Goal: Communication & Community: Answer question/provide support

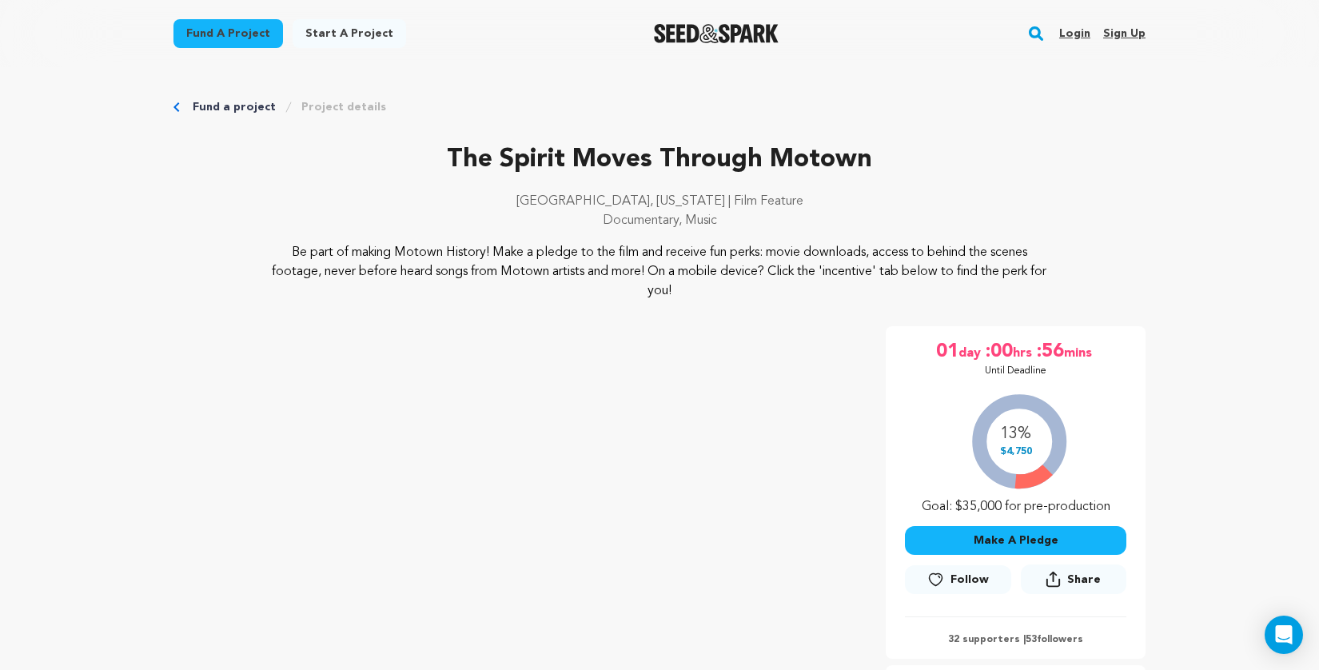
click at [1084, 33] on link "Login" at bounding box center [1074, 34] width 31 height 26
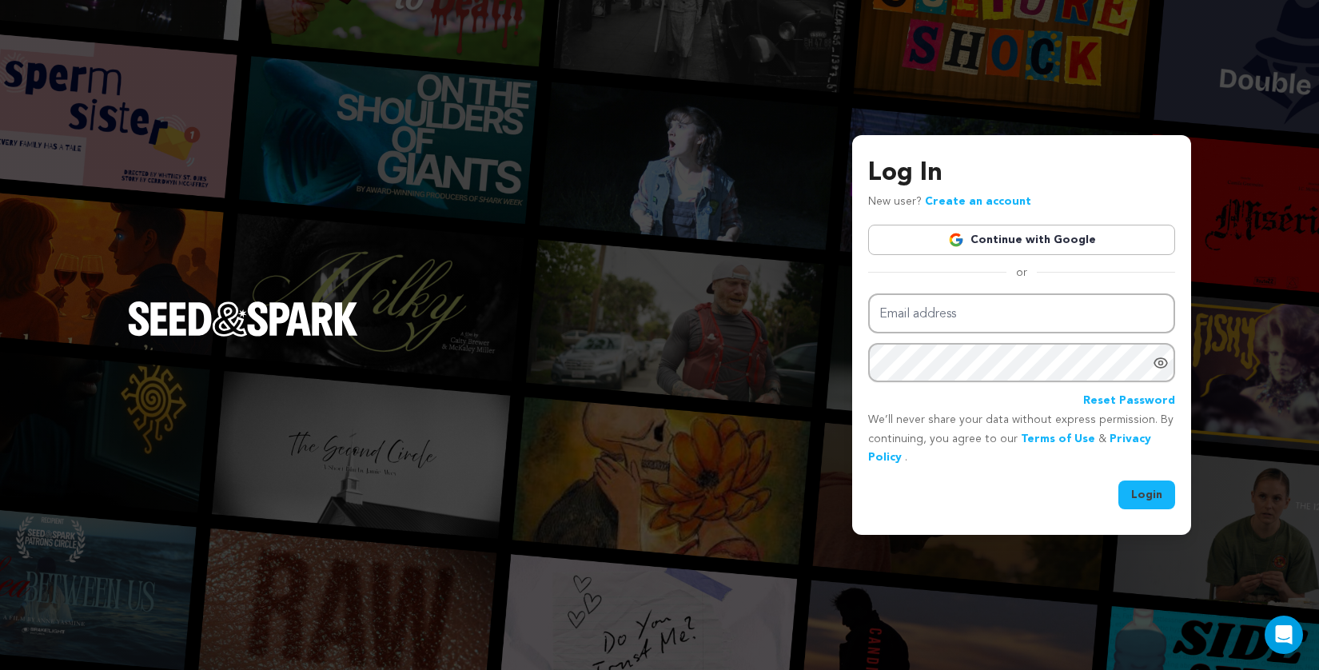
type input "spirationfilms@gmail.com"
click at [1156, 503] on button "Login" at bounding box center [1146, 494] width 57 height 29
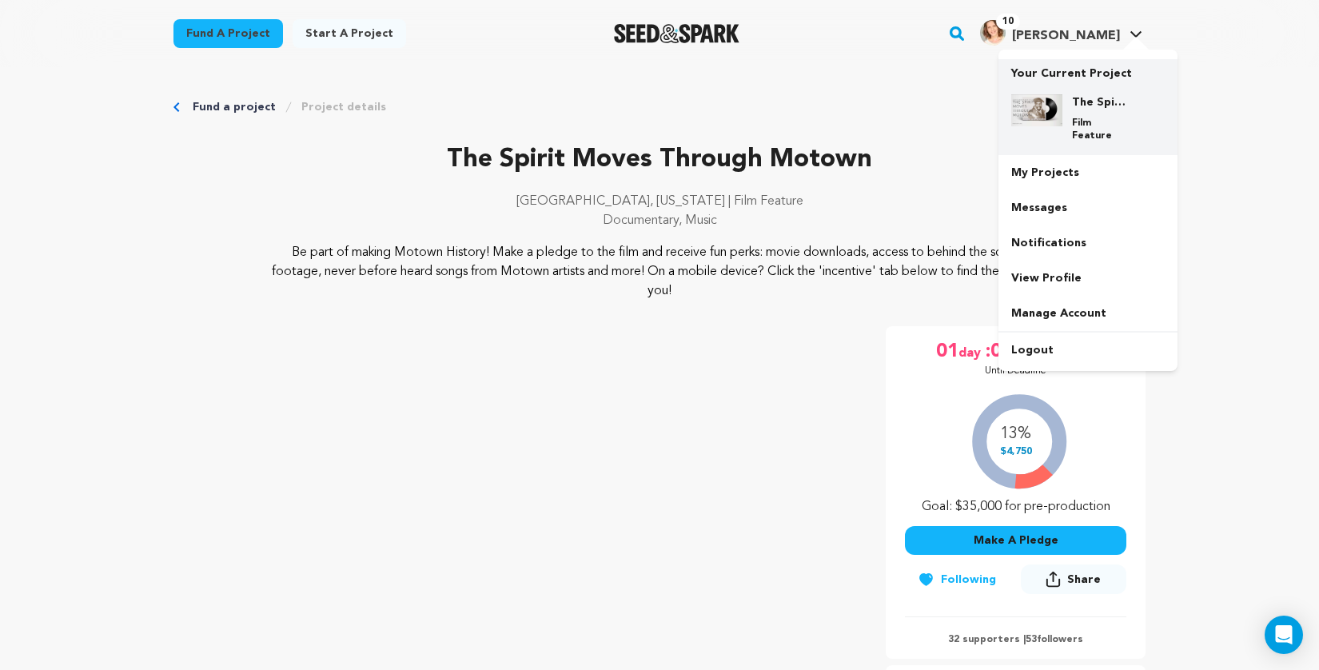
click at [1030, 105] on img at bounding box center [1036, 110] width 51 height 32
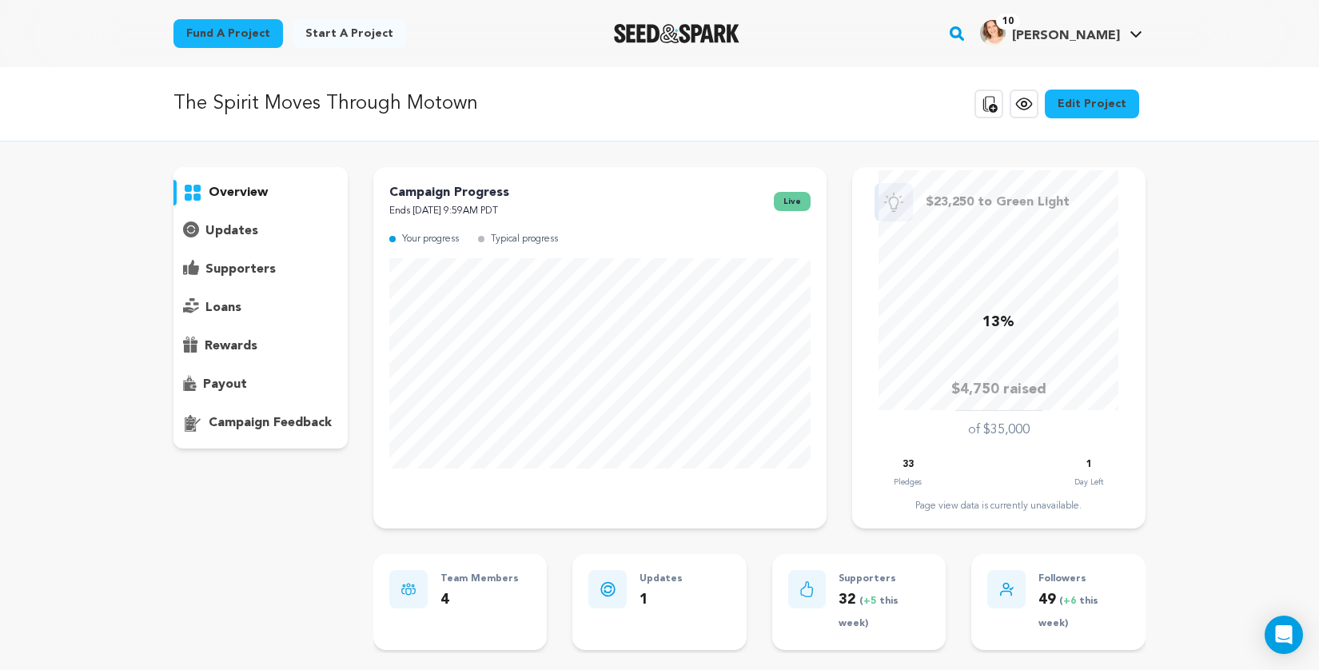
click at [249, 269] on p "supporters" at bounding box center [240, 269] width 70 height 19
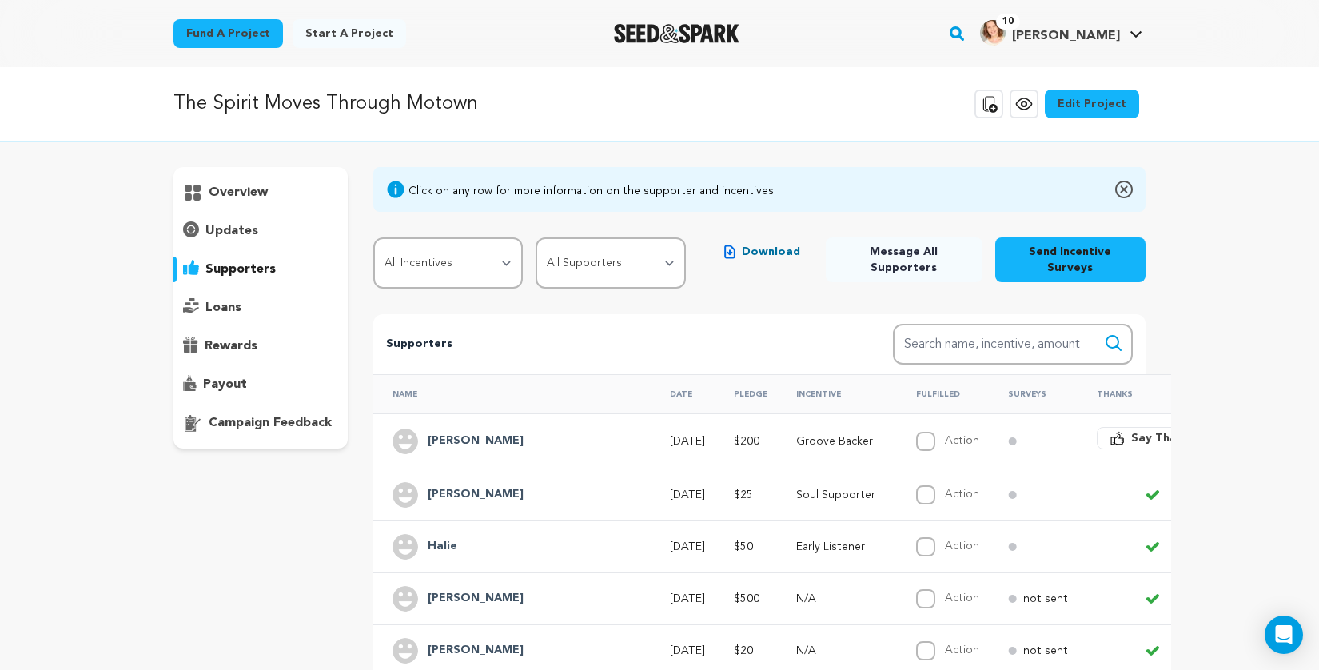
click at [778, 245] on span "Download" at bounding box center [771, 252] width 58 height 16
click at [1131, 430] on span "Say Thanks" at bounding box center [1163, 438] width 64 height 16
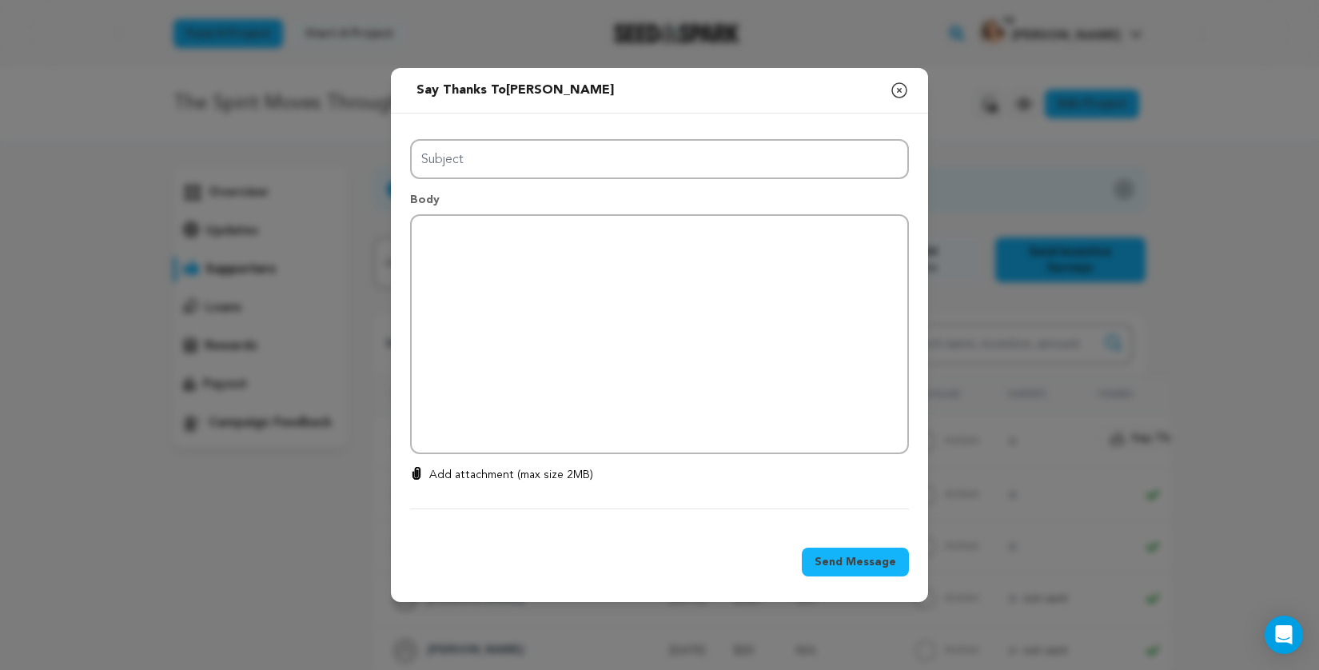
type input "Thanks for your support!"
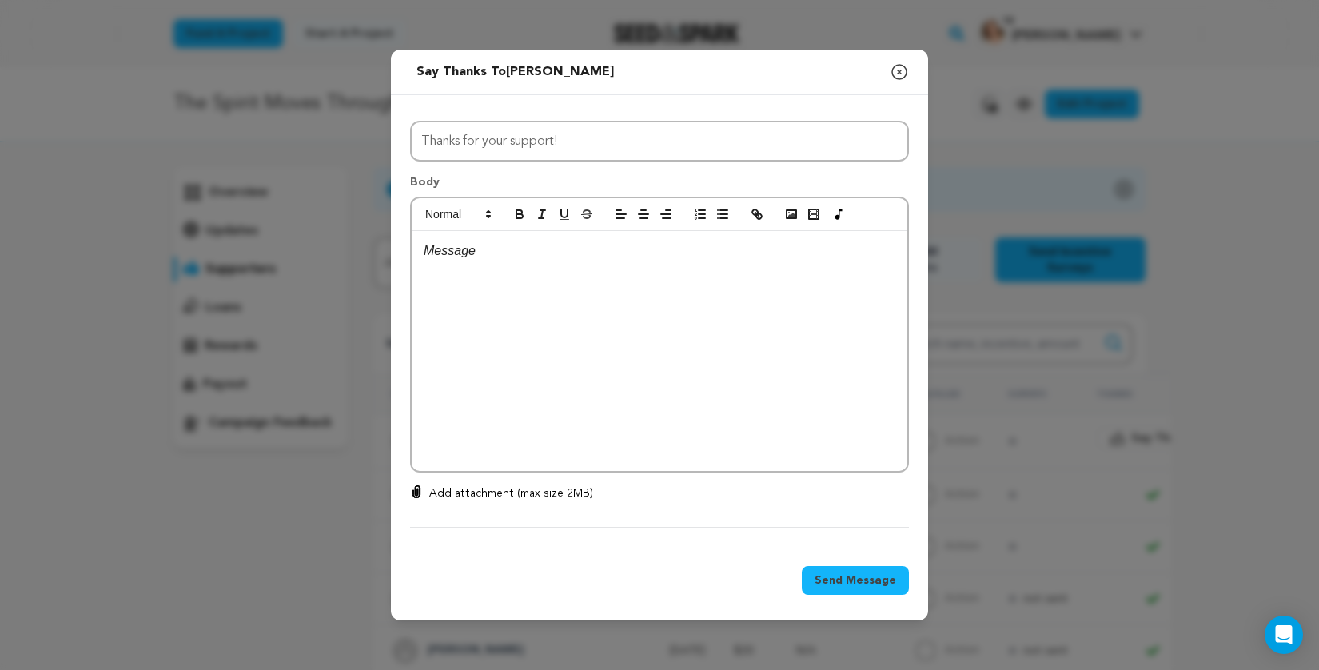
click at [632, 255] on p at bounding box center [659, 251] width 471 height 21
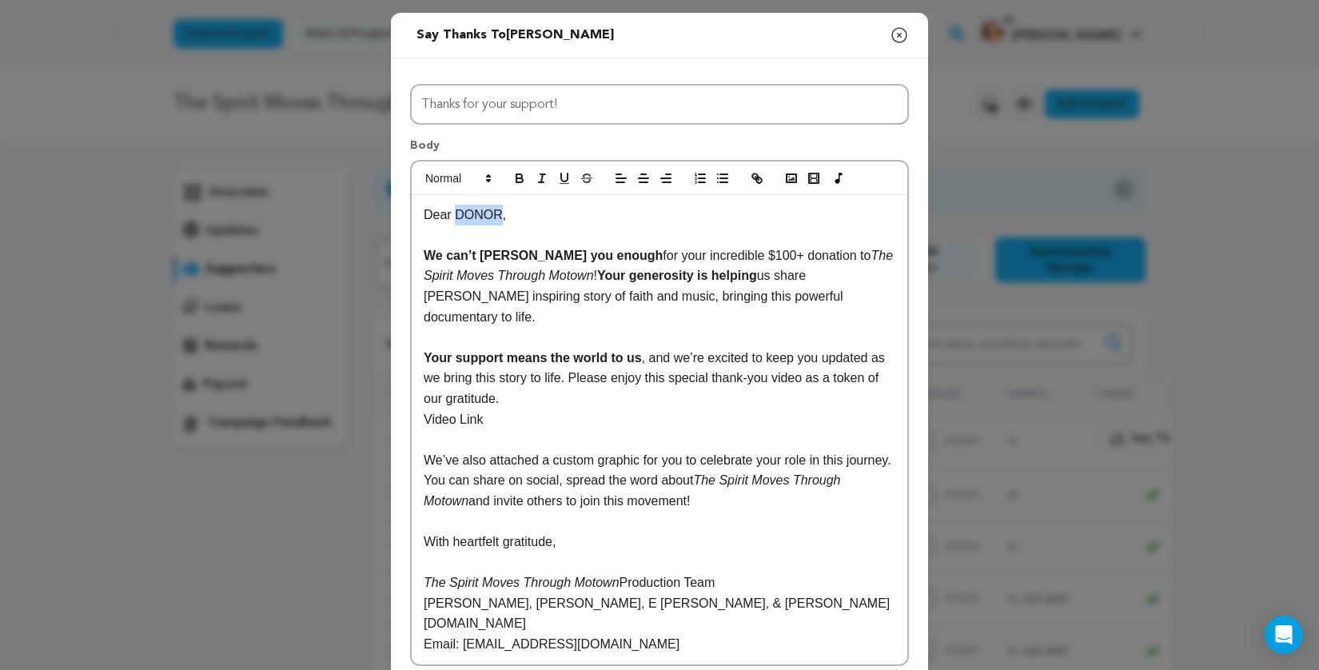
drag, startPoint x: 456, startPoint y: 213, endPoint x: 499, endPoint y: 214, distance: 42.4
click at [499, 214] on p "Dear DONOR," at bounding box center [659, 215] width 471 height 21
drag, startPoint x: 483, startPoint y: 402, endPoint x: 423, endPoint y: 396, distance: 61.0
click at [424, 409] on p "Video Link" at bounding box center [659, 419] width 471 height 21
click at [754, 171] on icon "button" at bounding box center [757, 178] width 14 height 14
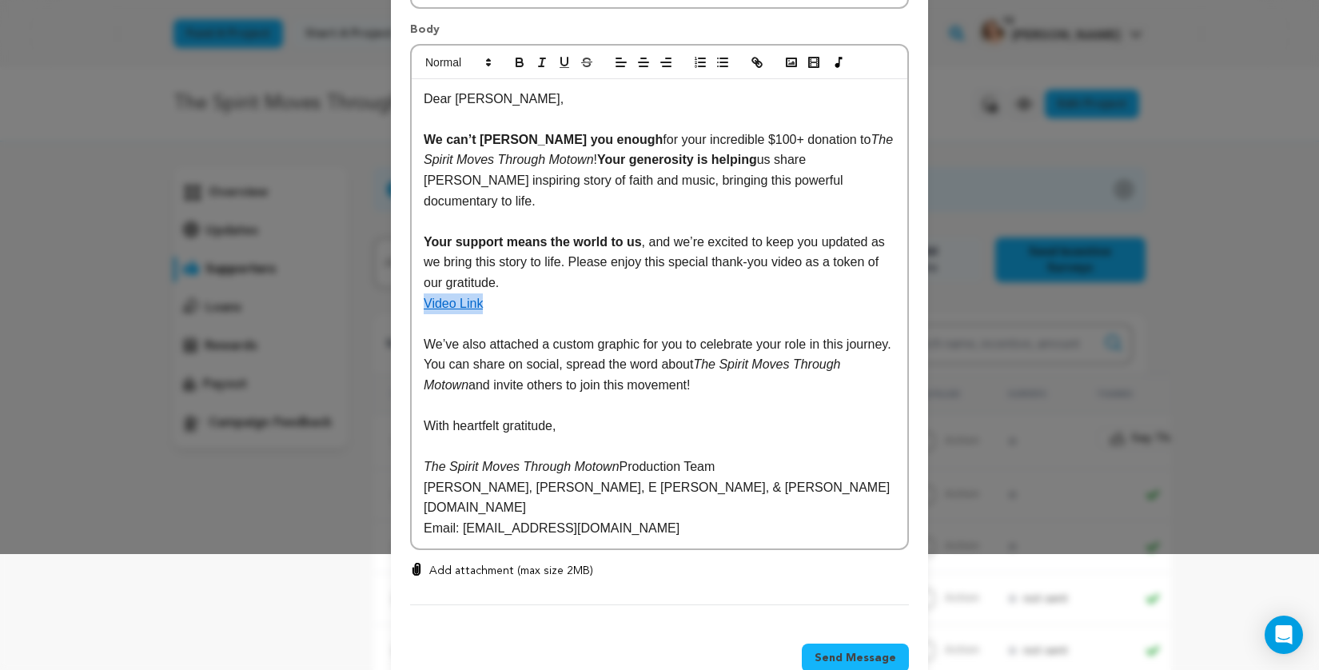
scroll to position [115, 0]
drag, startPoint x: 706, startPoint y: 326, endPoint x: 471, endPoint y: 344, distance: 235.7
click at [471, 344] on p "We’ve also attached a custom graphic for you to celebrate your role in this jou…" at bounding box center [659, 366] width 471 height 62
click at [519, 63] on icon "button" at bounding box center [519, 65] width 6 height 4
click at [654, 519] on p "Email: spirationfilms@gmail.com" at bounding box center [659, 529] width 471 height 21
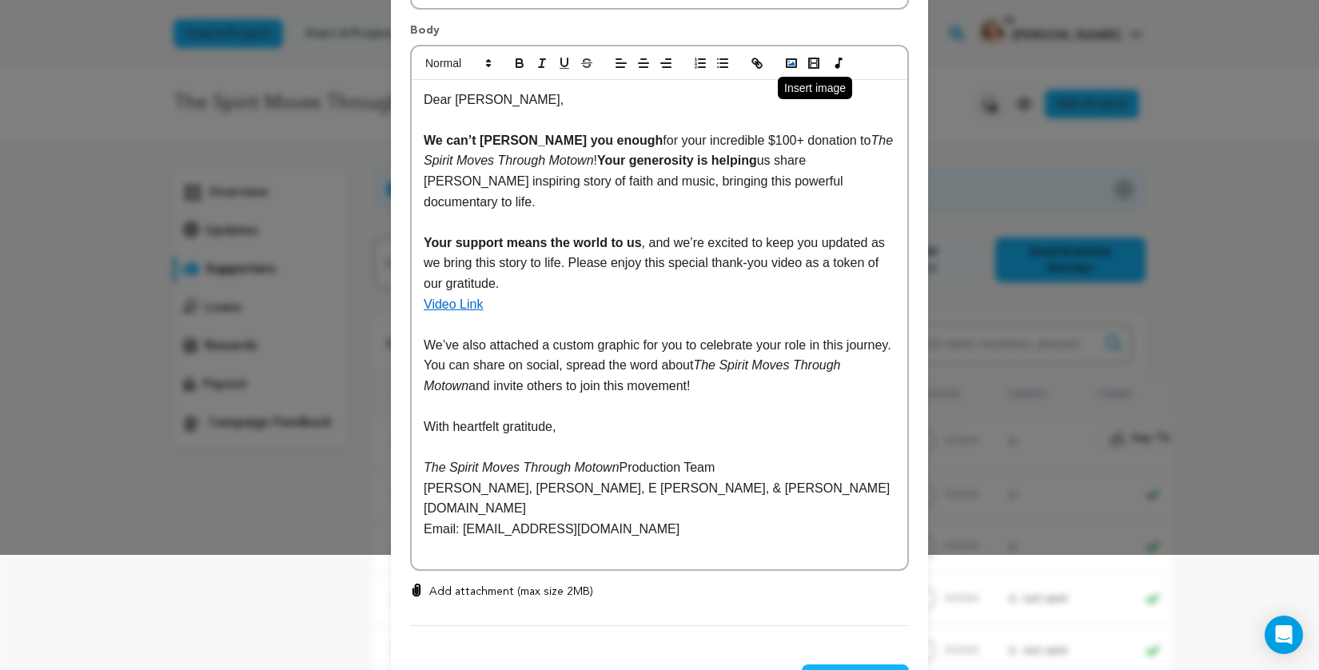
click at [788, 67] on rect "button" at bounding box center [791, 63] width 10 height 8
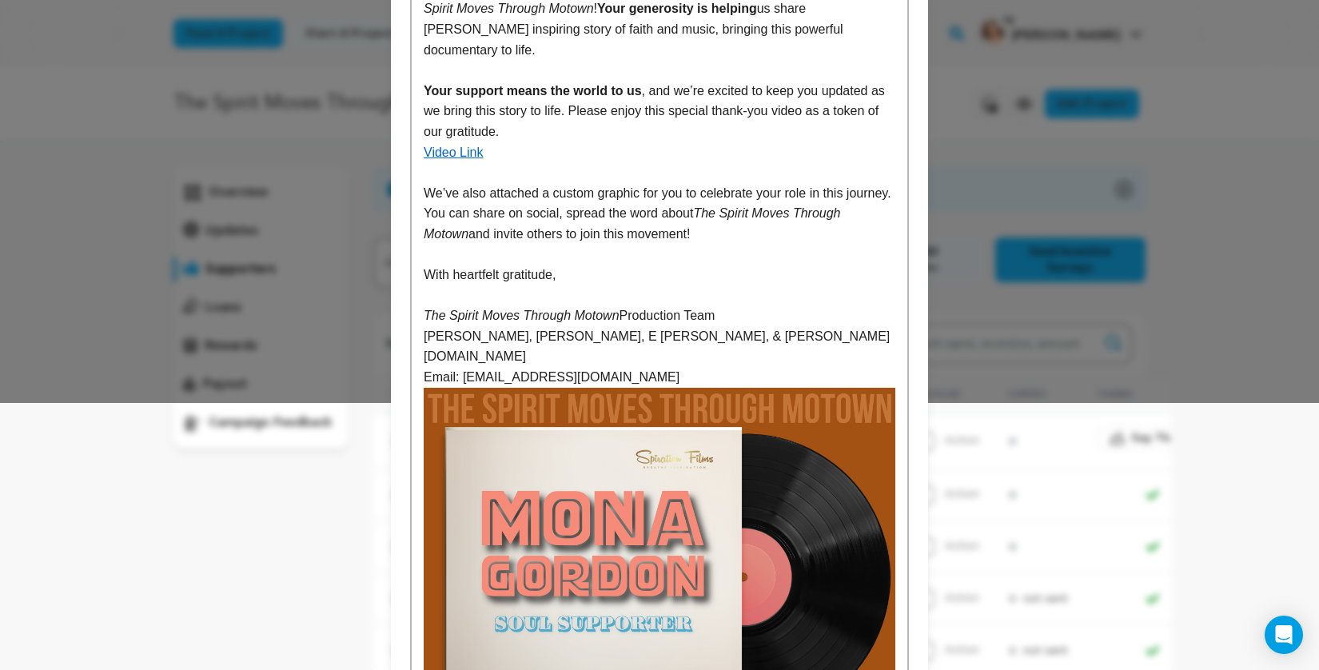
scroll to position [269, 0]
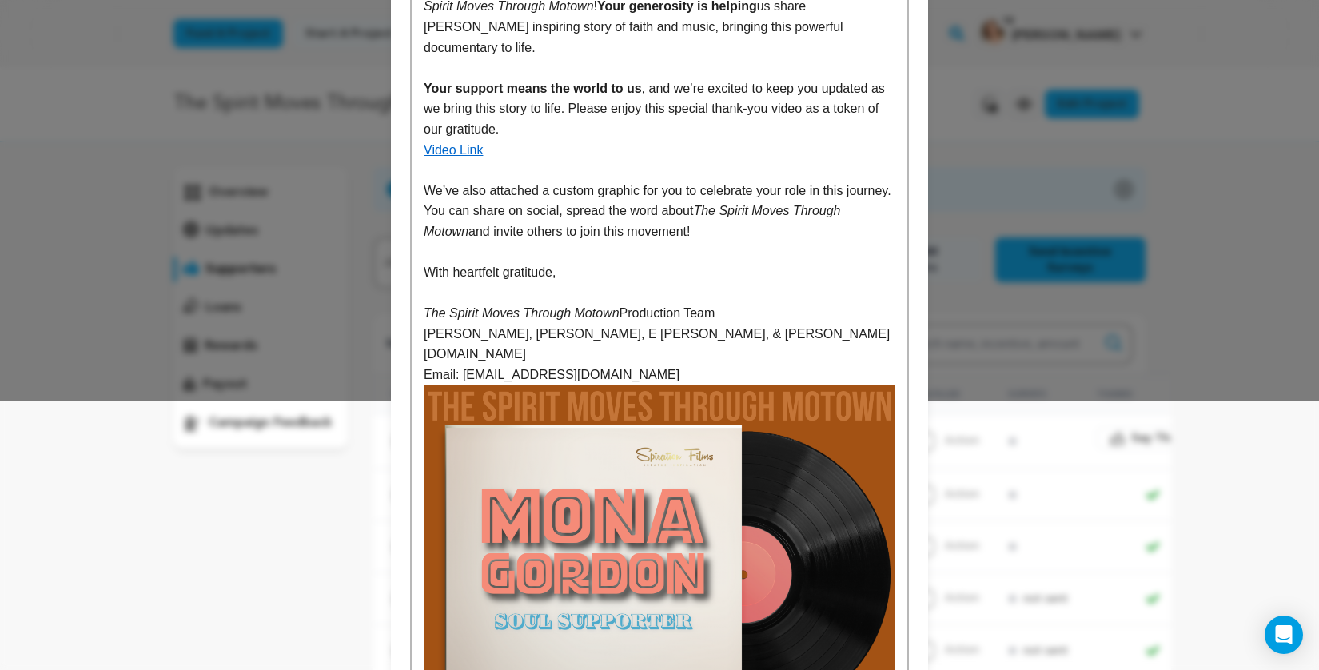
click at [642, 518] on img at bounding box center [659, 620] width 471 height 471
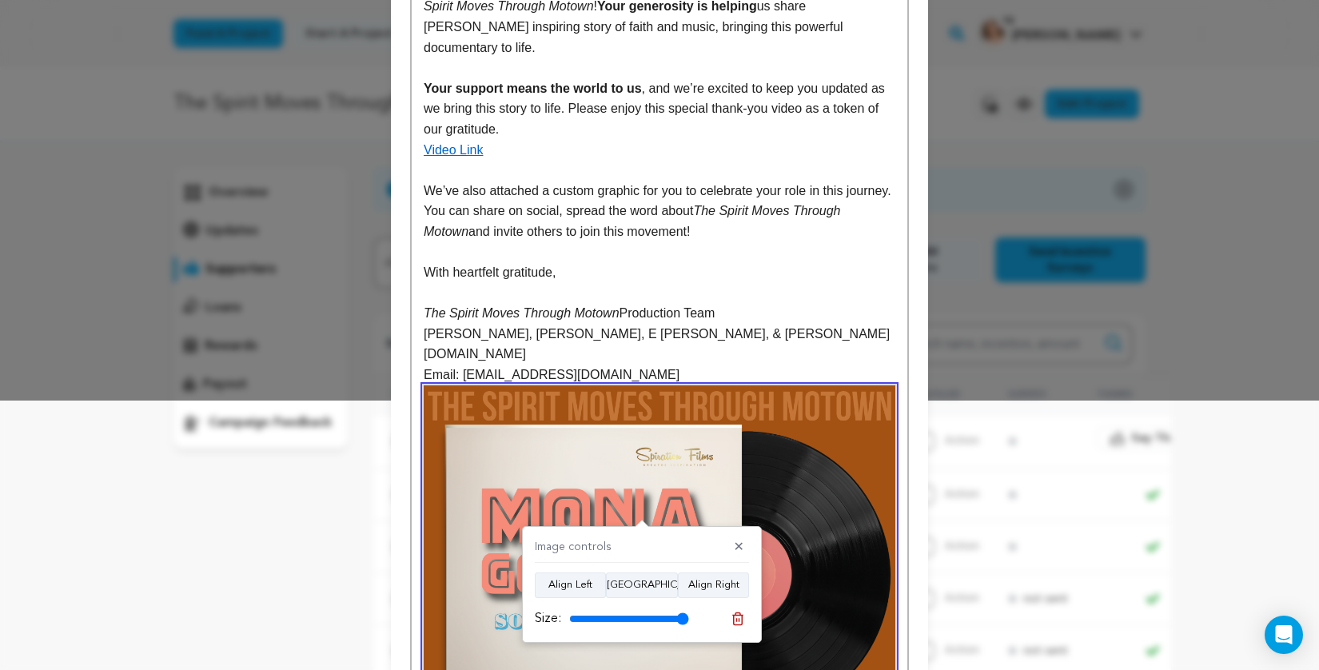
type input "31"
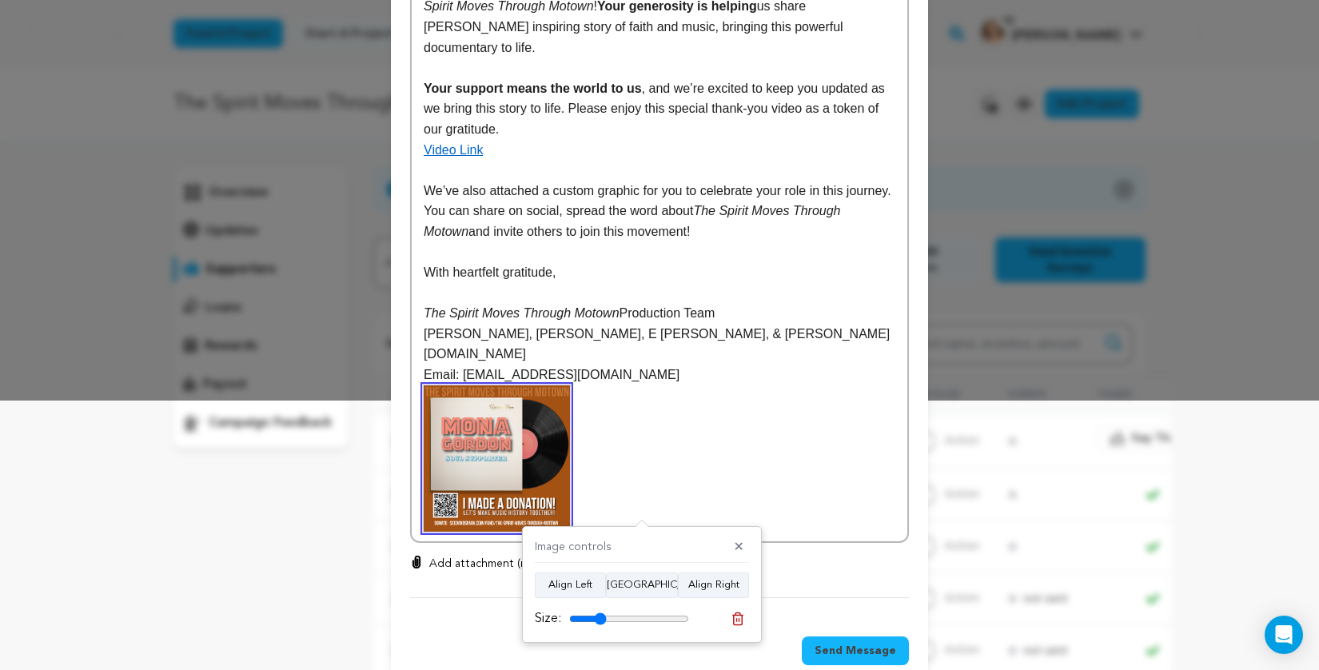
click at [599, 616] on input "range" at bounding box center [629, 618] width 120 height 13
click at [780, 404] on p at bounding box center [659, 458] width 471 height 146
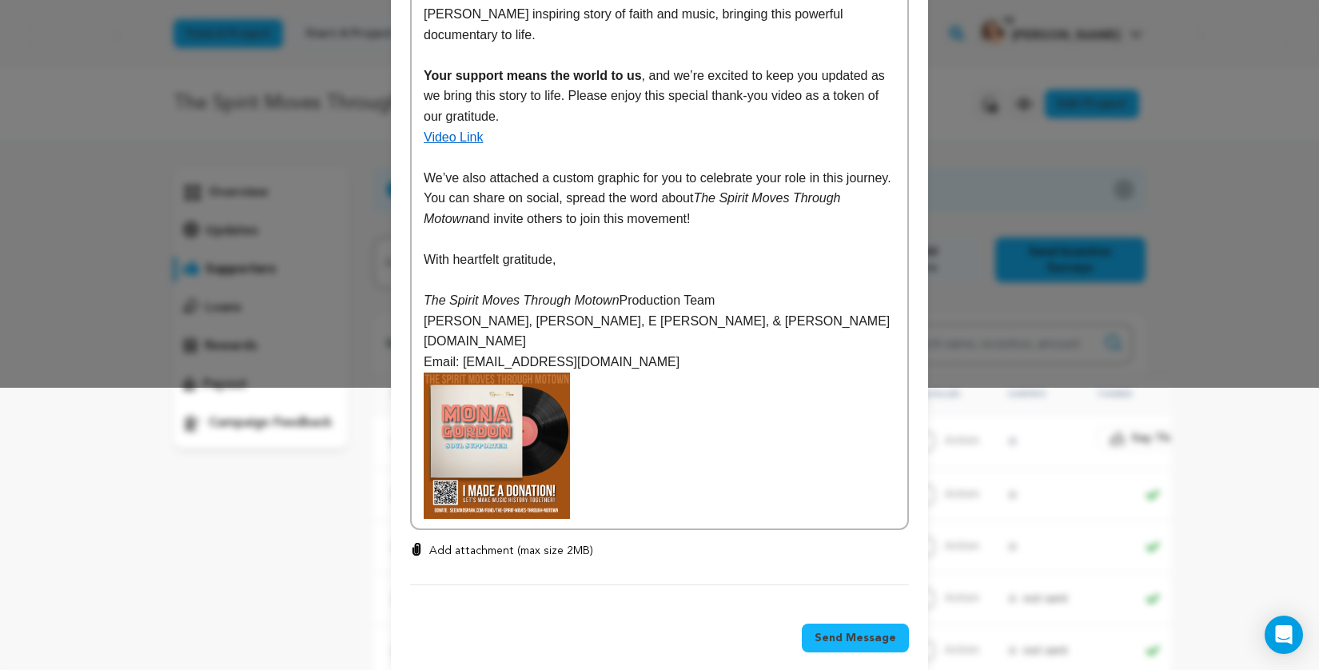
scroll to position [281, 0]
click at [565, 543] on p "Add attachment (max size 2MB)" at bounding box center [511, 551] width 164 height 16
click at [417, 543] on input "Add attachment (max size 2MB)" at bounding box center [416, 543] width 1 height 1
type input "C:\fakepath\CG-Mona Gordon.png"
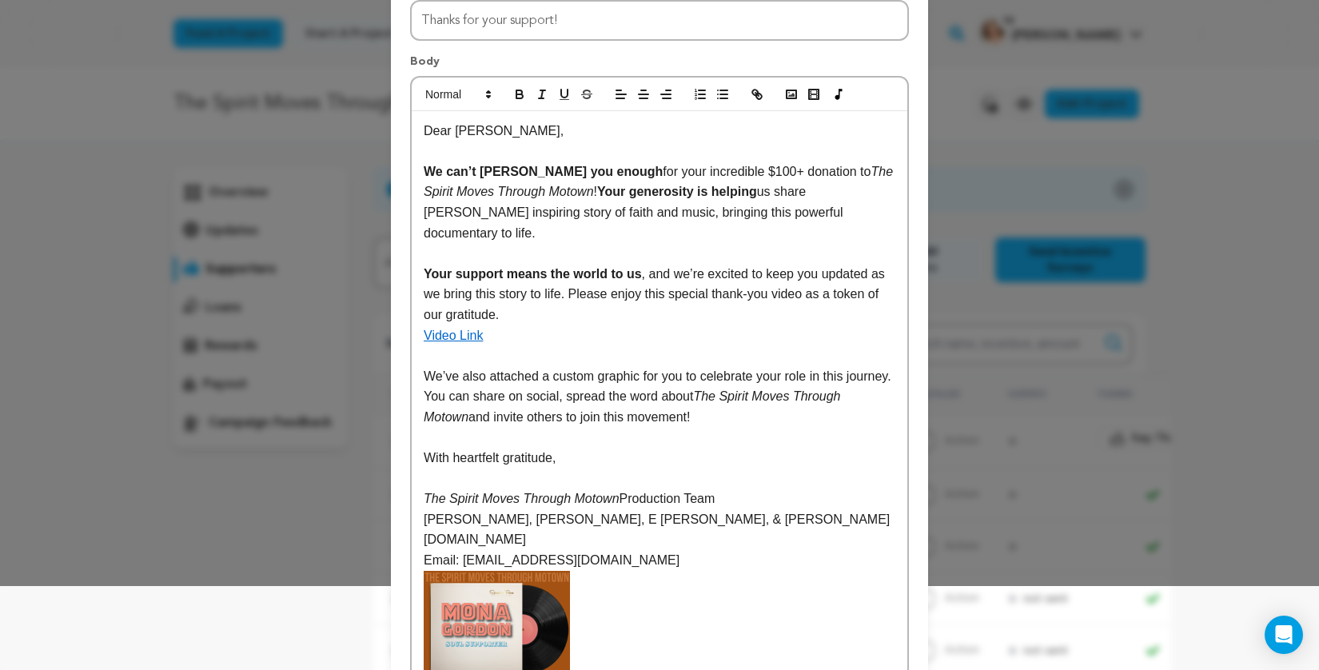
scroll to position [0, 0]
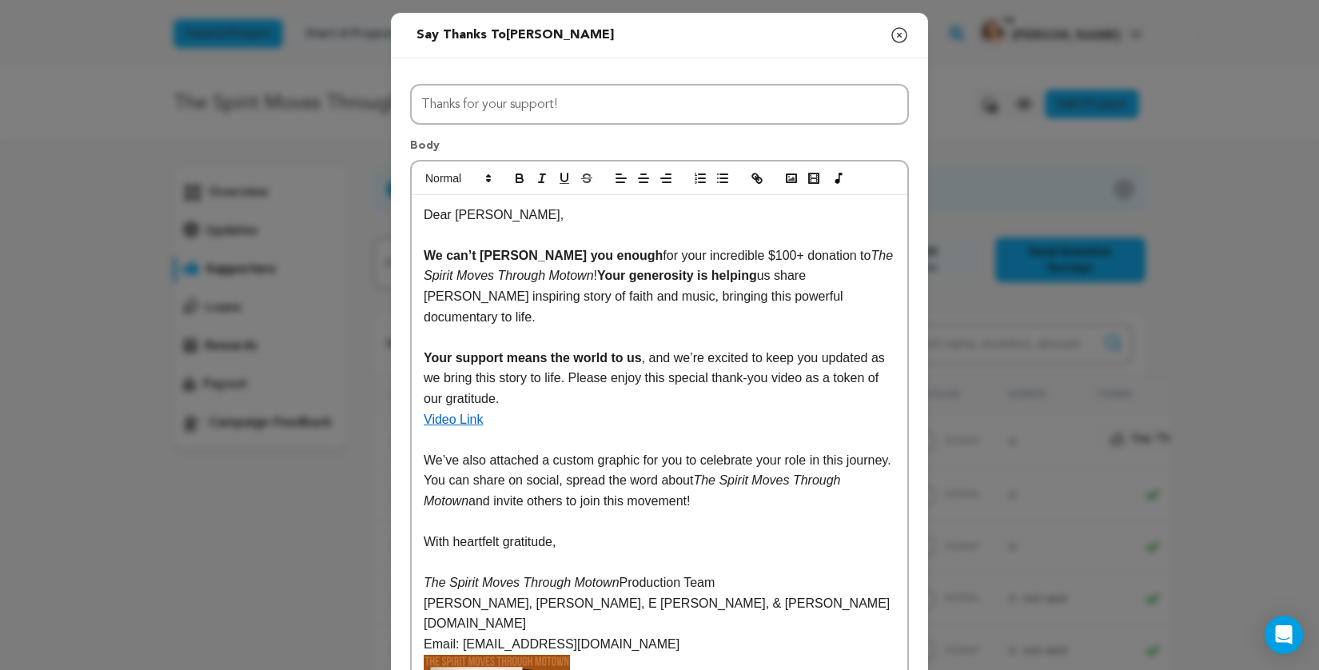
drag, startPoint x: 613, startPoint y: 302, endPoint x: 858, endPoint y: 292, distance: 245.5
click at [858, 293] on p "We can’t hank you enough for your incredible $100+ donation to The Spirit Moves…" at bounding box center [659, 286] width 471 height 82
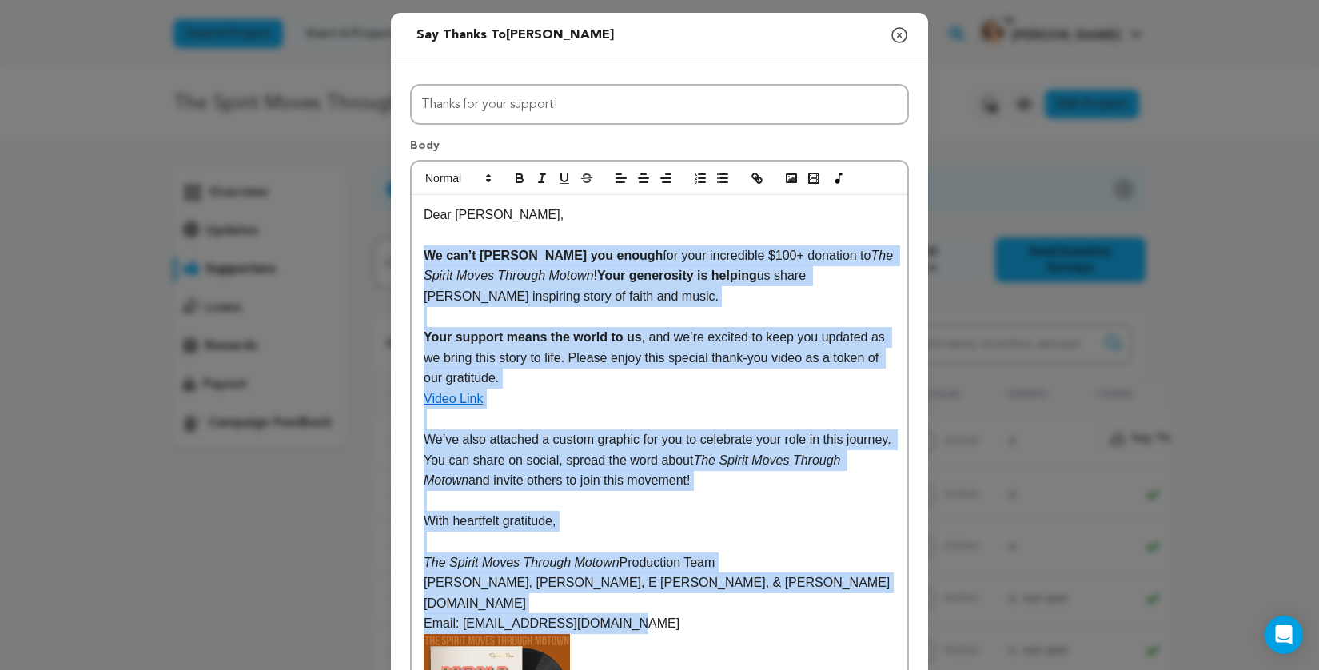
drag, startPoint x: 651, startPoint y: 619, endPoint x: 406, endPoint y: 257, distance: 436.2
click at [405, 257] on div "All Incentives Funk Brother Believer Soul Supporter Early Listener Groove Backe…" at bounding box center [659, 486] width 537 height 857
copy div "We can’t hank you enough for your incredible $100+ donation to The Spirit Moves…"
click at [750, 301] on p "We can’t hank you enough for your incredible $100+ donation to The Spirit Moves…" at bounding box center [659, 276] width 471 height 62
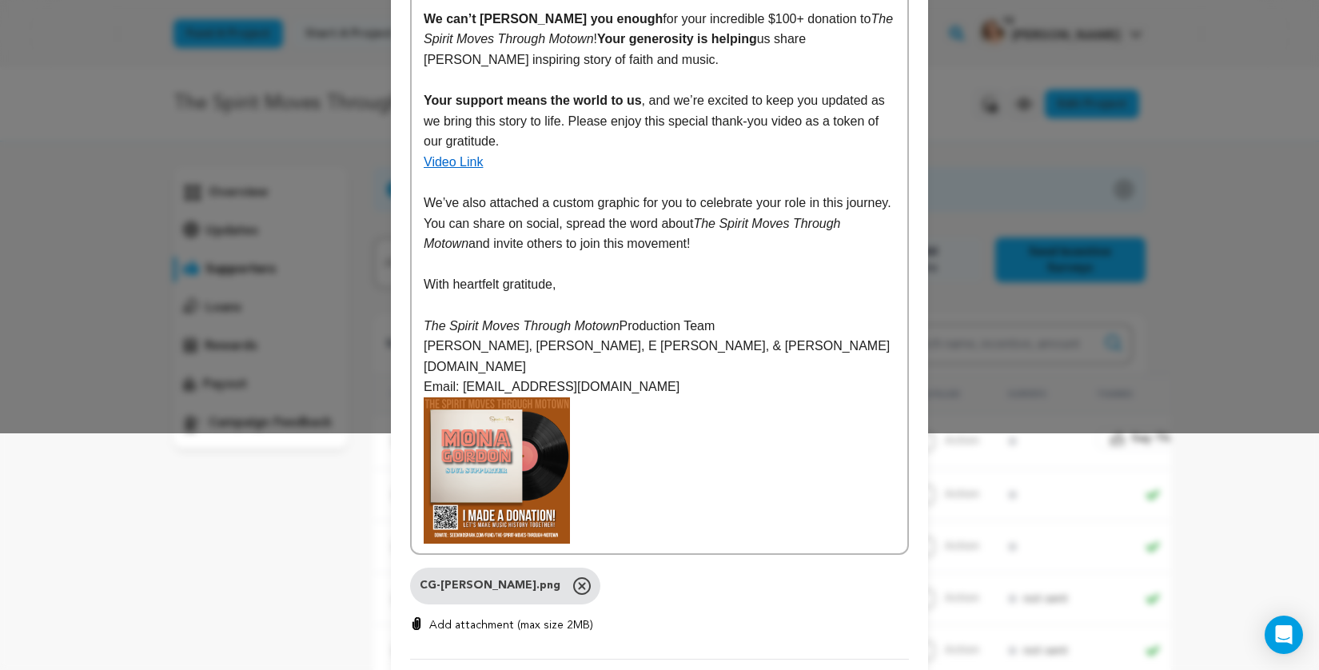
scroll to position [9, 0]
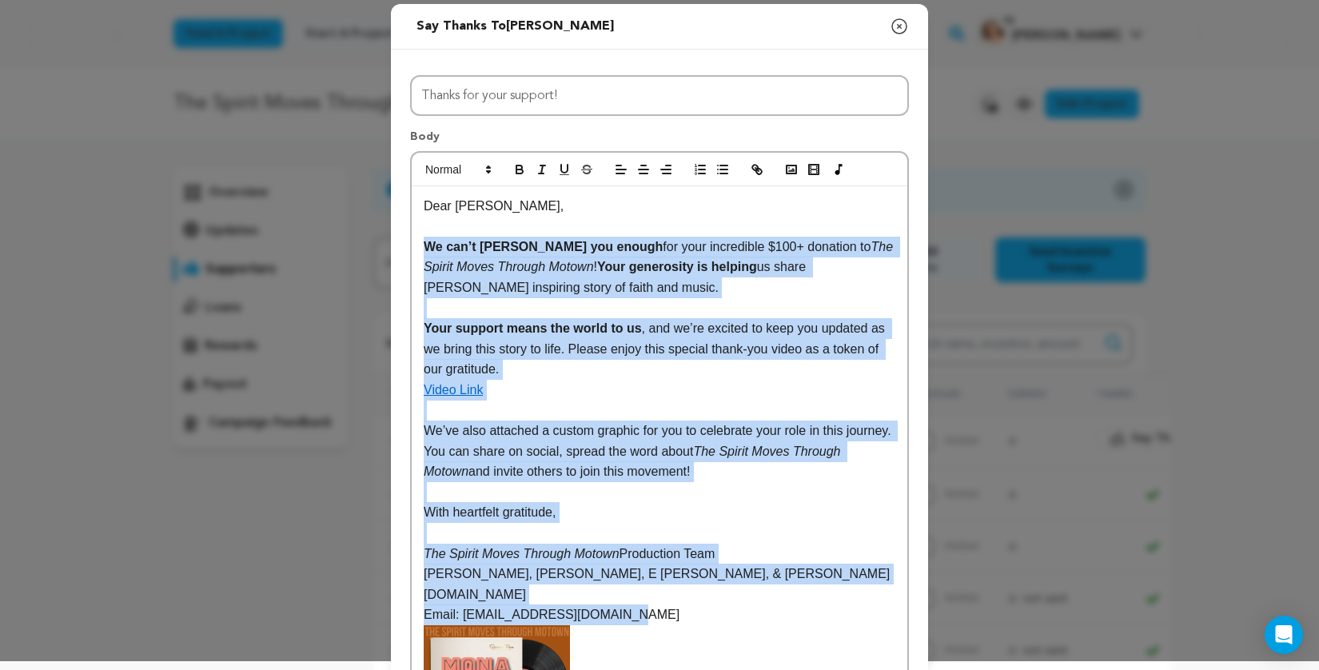
drag, startPoint x: 421, startPoint y: 245, endPoint x: 670, endPoint y: 618, distance: 447.7
click at [670, 618] on div "Dear Mona, We can’t hank you enough for your incredible $100+ donation to The S…" at bounding box center [659, 483] width 495 height 595
copy div "We can’t hank you enough for your incredible $100+ donation to The Spirit Moves…"
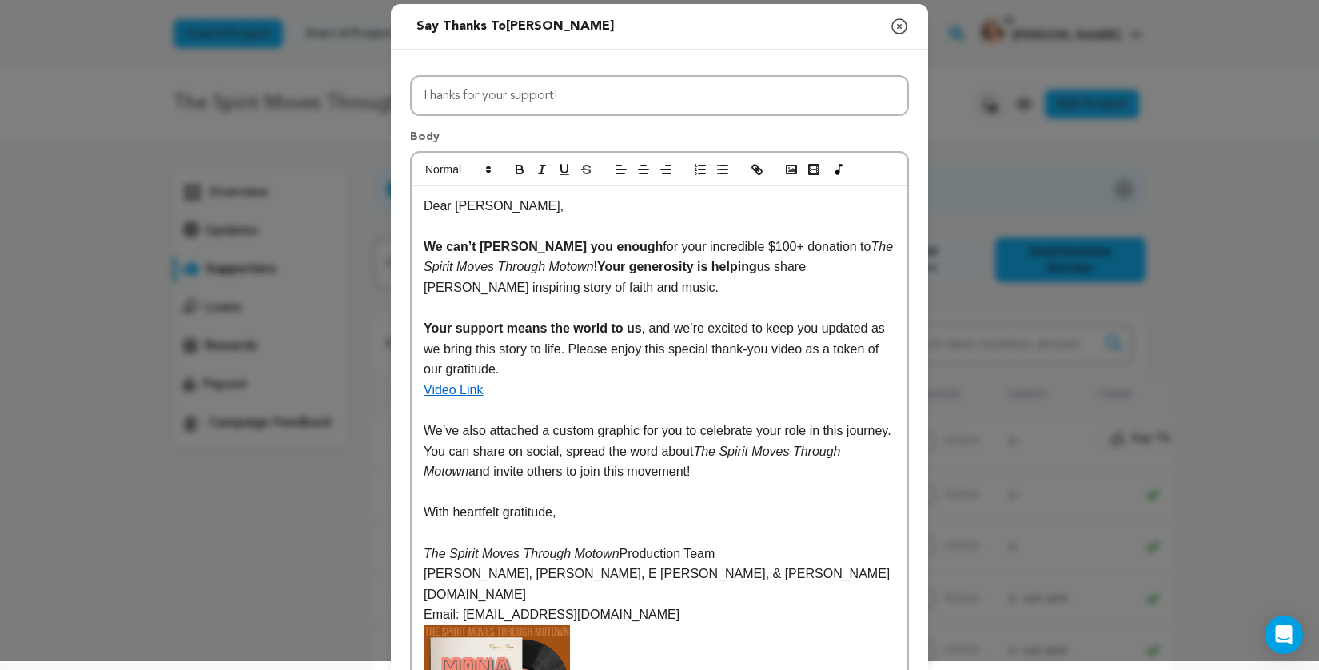
click at [670, 228] on p at bounding box center [659, 226] width 471 height 21
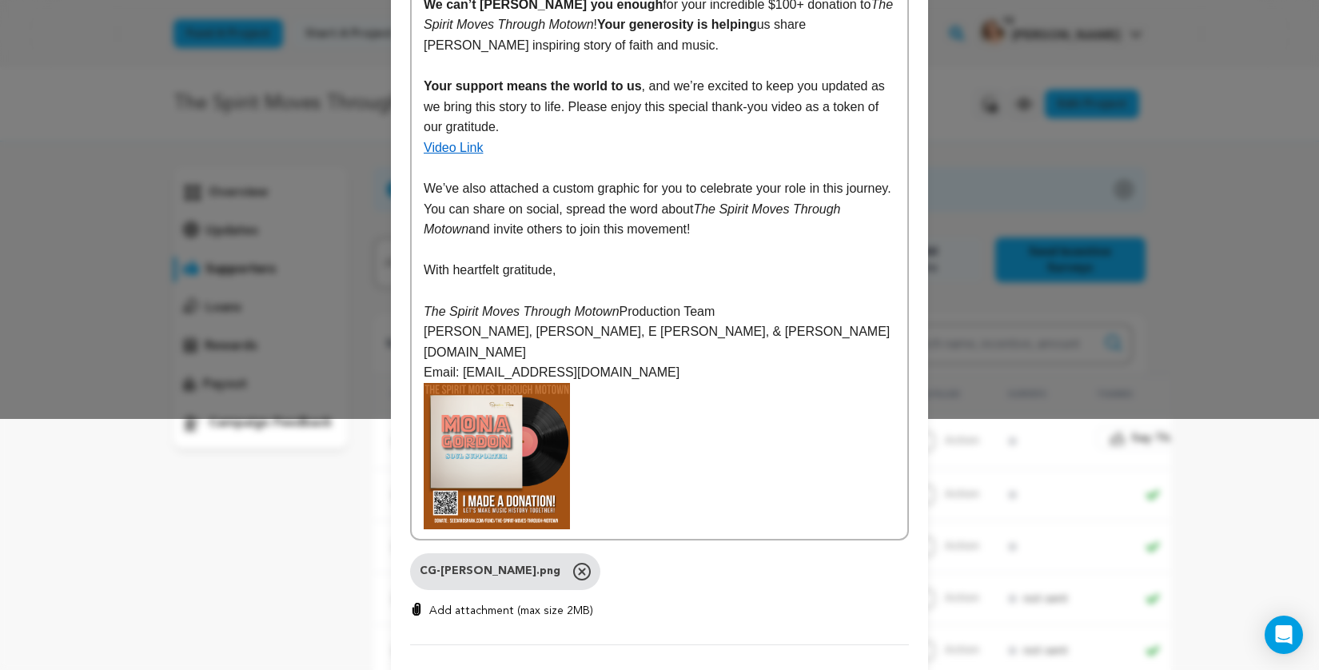
scroll to position [332, 0]
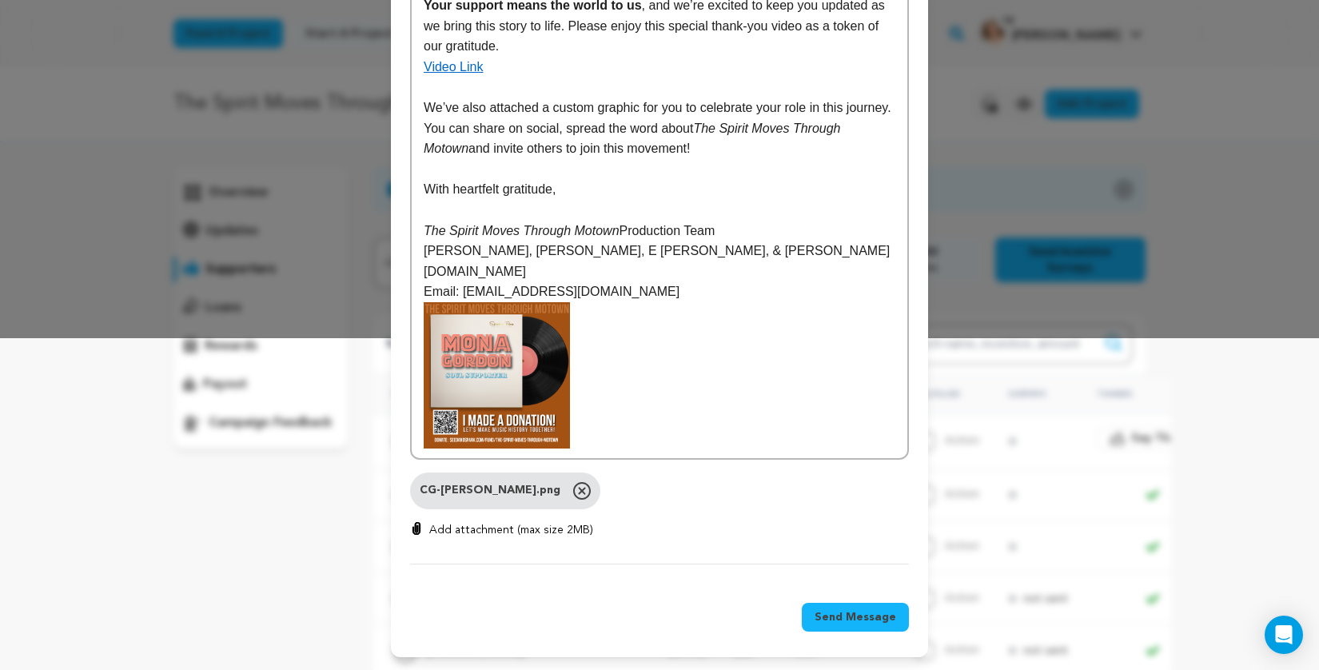
click at [880, 623] on span "Send Message" at bounding box center [855, 617] width 82 height 16
